Goal: Information Seeking & Learning: Learn about a topic

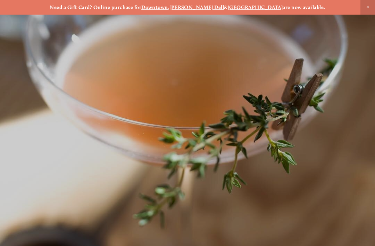
scroll to position [-7, 0]
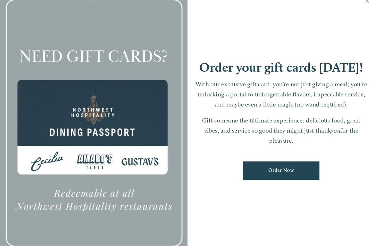
click at [369, 11] on link "Close" at bounding box center [368, 1] width 14 height 19
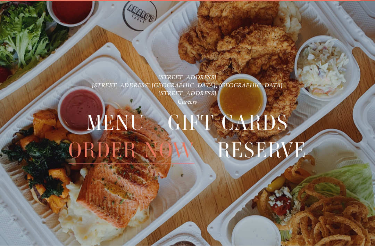
scroll to position [15, 0]
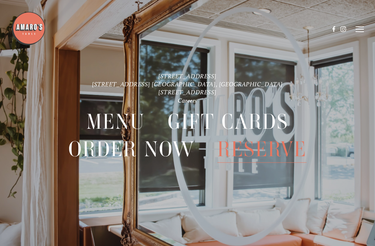
click at [360, 29] on line at bounding box center [360, 29] width 8 height 0
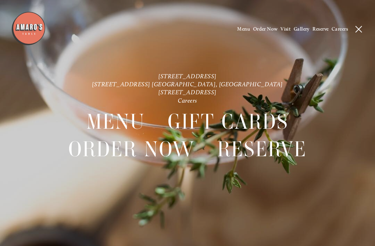
click at [245, 30] on span "Menu" at bounding box center [243, 29] width 13 height 6
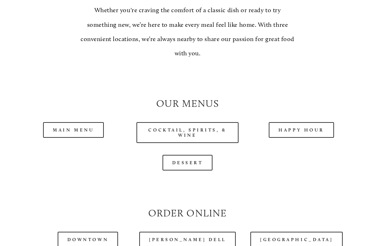
scroll to position [534, 0]
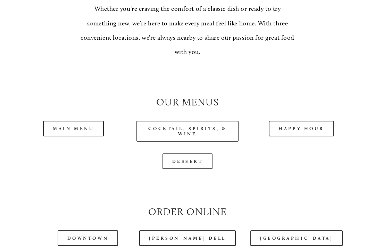
click at [85, 126] on link "Main Menu" at bounding box center [73, 129] width 61 height 16
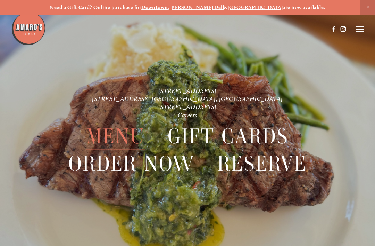
click at [363, 27] on icon at bounding box center [360, 29] width 8 height 6
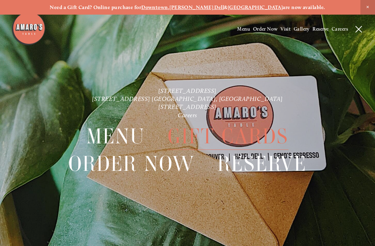
click at [246, 32] on span "Menu" at bounding box center [243, 29] width 13 height 6
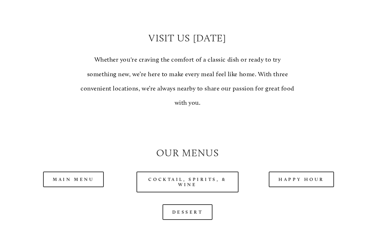
scroll to position [483, 0]
click at [216, 178] on link "Cocktail, Spirits, & Wine" at bounding box center [188, 181] width 102 height 21
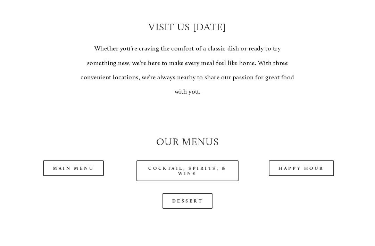
click at [80, 160] on link "Main Menu" at bounding box center [73, 168] width 61 height 16
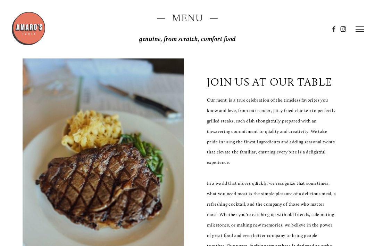
scroll to position [0, 0]
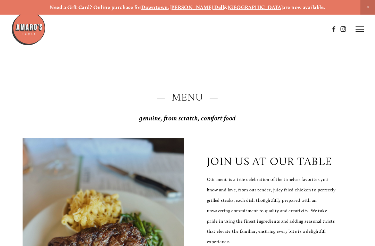
click at [360, 31] on icon at bounding box center [360, 29] width 8 height 6
click at [322, 29] on span "Reserve" at bounding box center [321, 29] width 16 height 6
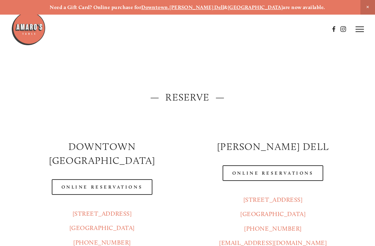
click at [136, 179] on link "Online Reservations" at bounding box center [102, 187] width 101 height 16
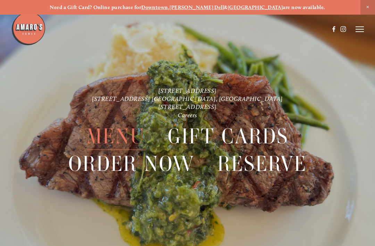
click at [358, 27] on icon at bounding box center [360, 29] width 8 height 6
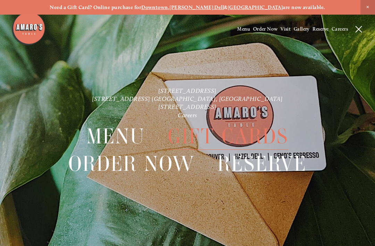
click at [358, 31] on icon at bounding box center [359, 29] width 6 height 6
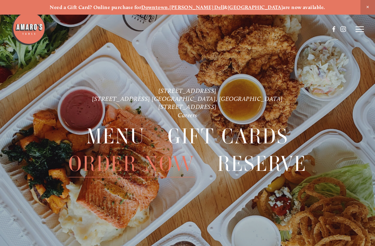
click at [127, 133] on span "Menu" at bounding box center [116, 136] width 59 height 27
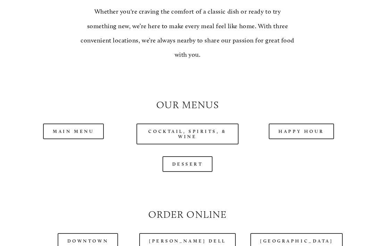
scroll to position [541, 0]
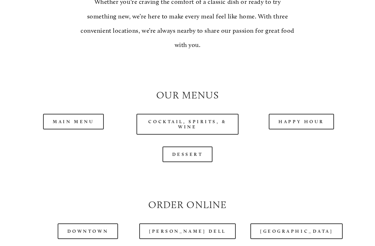
click at [70, 117] on link "Main Menu" at bounding box center [73, 122] width 61 height 16
